Goal: Task Accomplishment & Management: Manage account settings

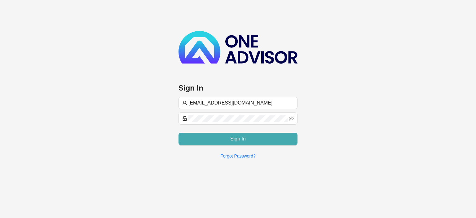
type input "[EMAIL_ADDRESS][DOMAIN_NAME]"
click at [210, 136] on button "Sign In" at bounding box center [237, 139] width 119 height 12
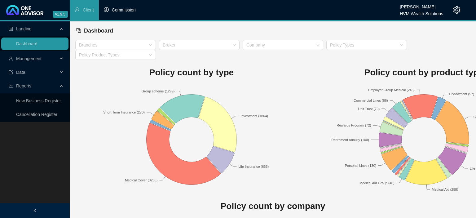
click at [117, 13] on li "Commission" at bounding box center [120, 10] width 42 height 20
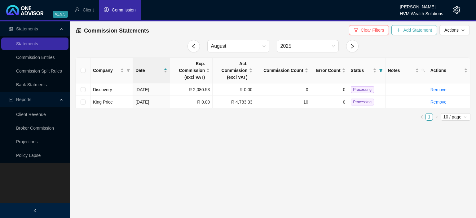
click at [401, 30] on button "Add Statement" at bounding box center [414, 30] width 46 height 10
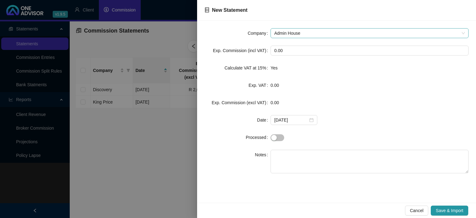
click at [306, 32] on span "Admin House" at bounding box center [369, 32] width 190 height 9
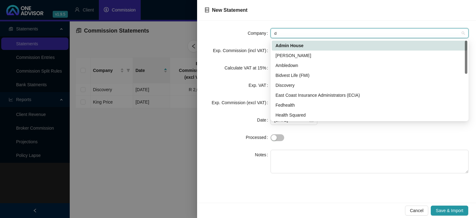
type input "di"
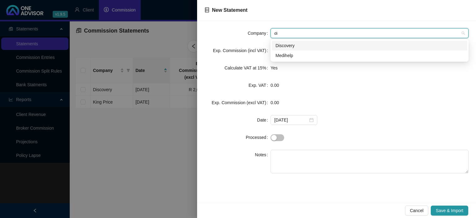
click at [285, 48] on div "Discovery" at bounding box center [369, 45] width 188 height 7
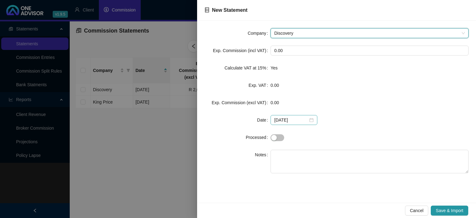
click at [309, 120] on div "[DATE]" at bounding box center [293, 119] width 39 height 7
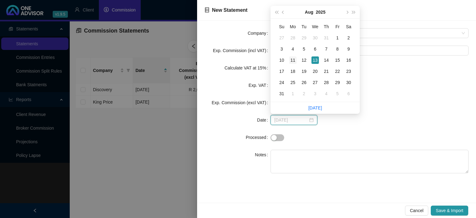
type input "[DATE]"
click at [295, 60] on div "11" at bounding box center [292, 59] width 7 height 7
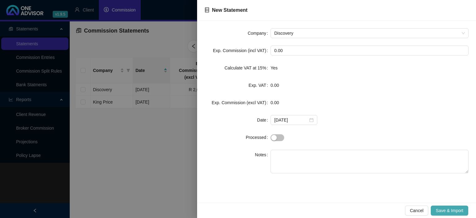
click at [455, 212] on span "Save & Import" at bounding box center [449, 210] width 28 height 7
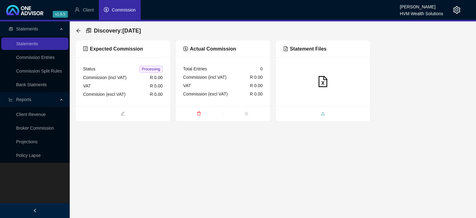
click at [309, 115] on span "upload" at bounding box center [323, 114] width 94 height 7
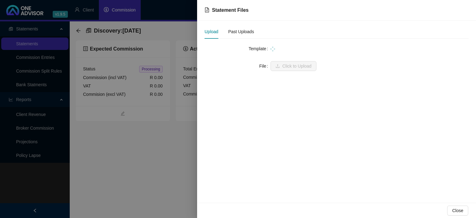
click at [280, 48] on div at bounding box center [369, 48] width 198 height 7
click at [276, 47] on span at bounding box center [369, 48] width 190 height 9
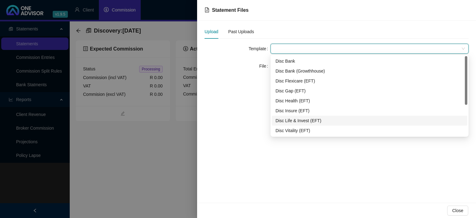
click at [285, 120] on div "Disc Life & Invest (EFT)" at bounding box center [369, 120] width 188 height 7
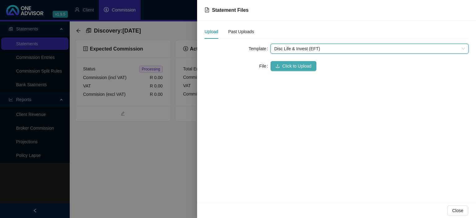
click at [276, 67] on icon "upload" at bounding box center [277, 66] width 4 height 4
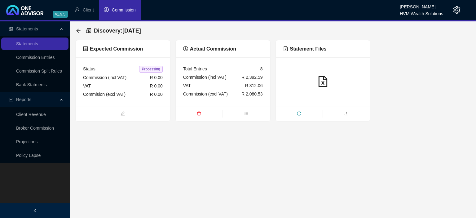
click at [76, 31] on div "Discovery : [DATE]" at bounding box center [272, 30] width 395 height 19
click at [76, 31] on icon "arrow-left" at bounding box center [78, 30] width 5 height 5
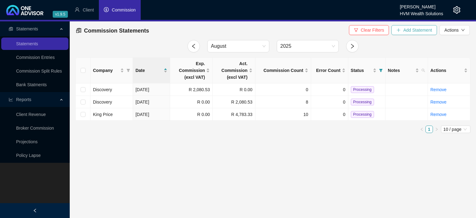
click at [402, 30] on button "Add Statement" at bounding box center [414, 30] width 46 height 10
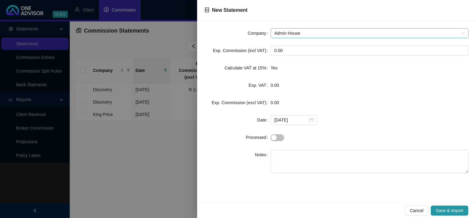
click at [289, 35] on span "Admin House" at bounding box center [369, 32] width 190 height 9
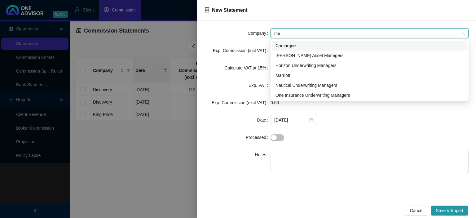
type input "mar"
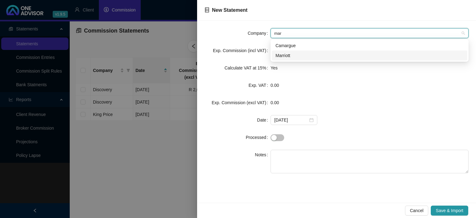
click at [289, 54] on div "Marriott" at bounding box center [369, 55] width 188 height 7
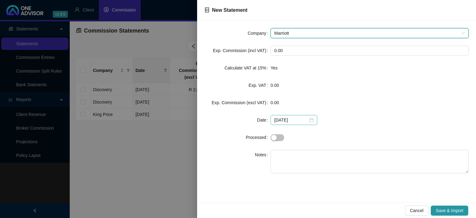
click at [307, 121] on div "[DATE]" at bounding box center [293, 119] width 39 height 7
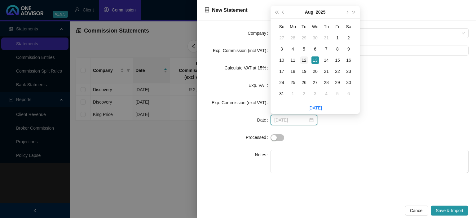
type input "[DATE]"
click at [302, 60] on div "12" at bounding box center [303, 59] width 7 height 7
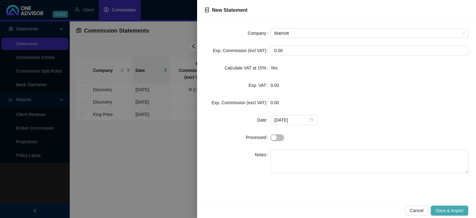
click at [450, 210] on span "Save & Import" at bounding box center [449, 210] width 28 height 7
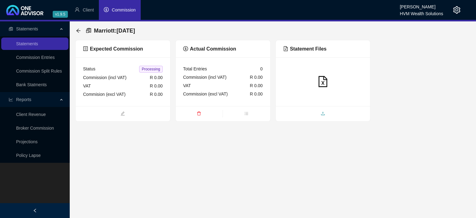
click at [319, 113] on span "upload" at bounding box center [323, 114] width 94 height 7
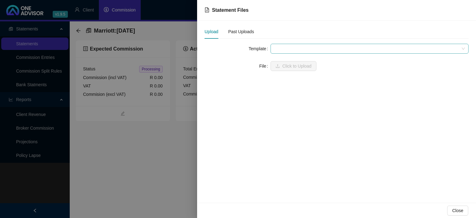
click at [285, 47] on span at bounding box center [369, 48] width 190 height 9
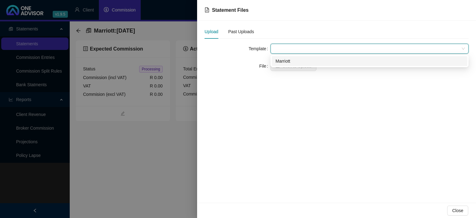
click at [284, 62] on div "Marriott" at bounding box center [369, 61] width 188 height 7
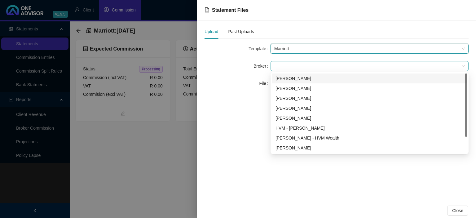
click at [284, 65] on span at bounding box center [369, 65] width 190 height 9
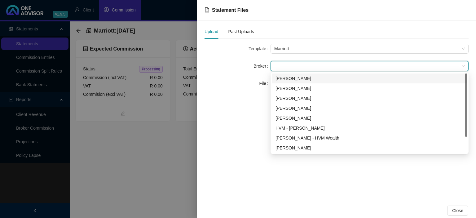
click at [280, 80] on div "[PERSON_NAME]" at bounding box center [369, 78] width 188 height 7
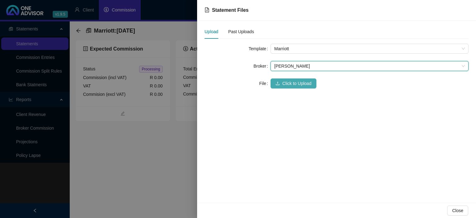
click at [279, 84] on icon "upload" at bounding box center [277, 83] width 4 height 4
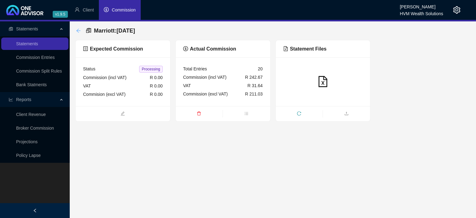
click at [79, 30] on icon "arrow-left" at bounding box center [78, 30] width 5 height 5
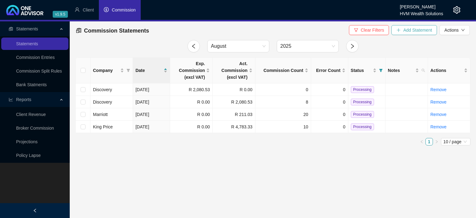
click at [400, 32] on icon "plus" at bounding box center [398, 30] width 4 height 4
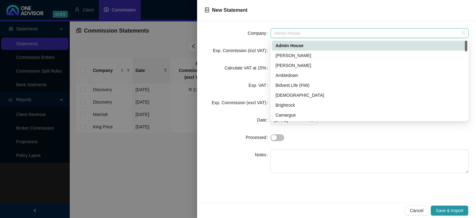
click at [316, 37] on span "Admin House" at bounding box center [369, 32] width 190 height 9
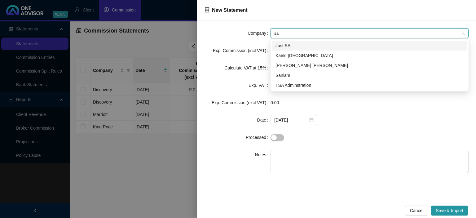
type input "san"
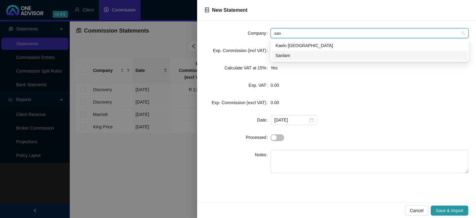
click at [293, 55] on div "Sanlam" at bounding box center [369, 55] width 188 height 7
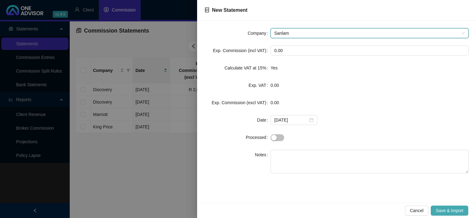
click at [436, 210] on span "Save & Import" at bounding box center [449, 210] width 28 height 7
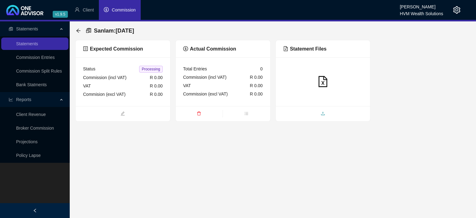
click at [308, 112] on span "upload" at bounding box center [323, 114] width 94 height 7
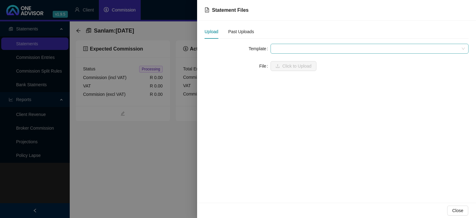
click at [290, 50] on span at bounding box center [369, 48] width 190 height 9
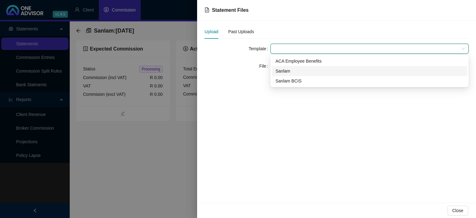
click at [288, 70] on div "Sanlam" at bounding box center [369, 70] width 188 height 7
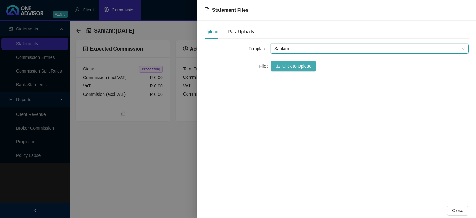
click at [284, 70] on button "Click to Upload" at bounding box center [293, 66] width 46 height 10
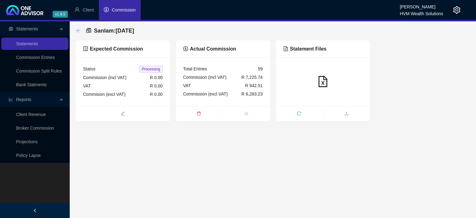
click at [76, 29] on icon "arrow-left" at bounding box center [78, 30] width 5 height 5
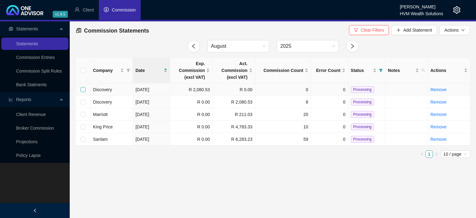
click at [82, 90] on input "checkbox" at bounding box center [82, 89] width 5 height 5
checkbox input "true"
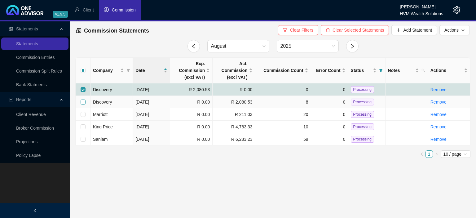
click at [81, 102] on input "checkbox" at bounding box center [82, 101] width 5 height 5
checkbox input "true"
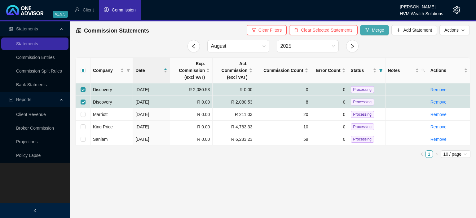
click at [381, 29] on span "Merge" at bounding box center [378, 30] width 12 height 7
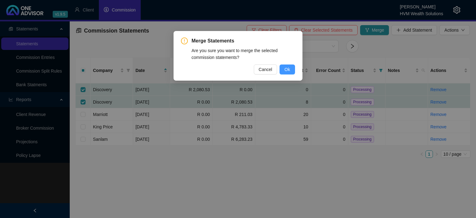
click at [285, 70] on span "Ok" at bounding box center [287, 69] width 6 height 7
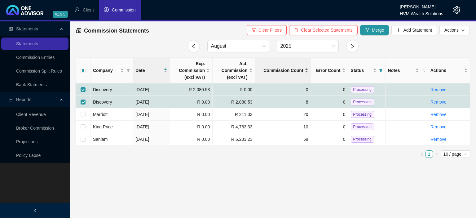
checkbox input "false"
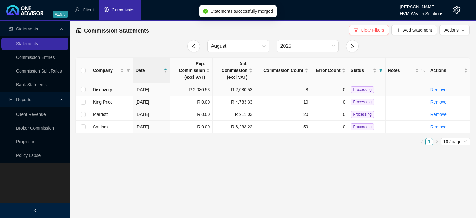
click at [359, 89] on span "Processing" at bounding box center [361, 89] width 23 height 7
